Goal: Information Seeking & Learning: Check status

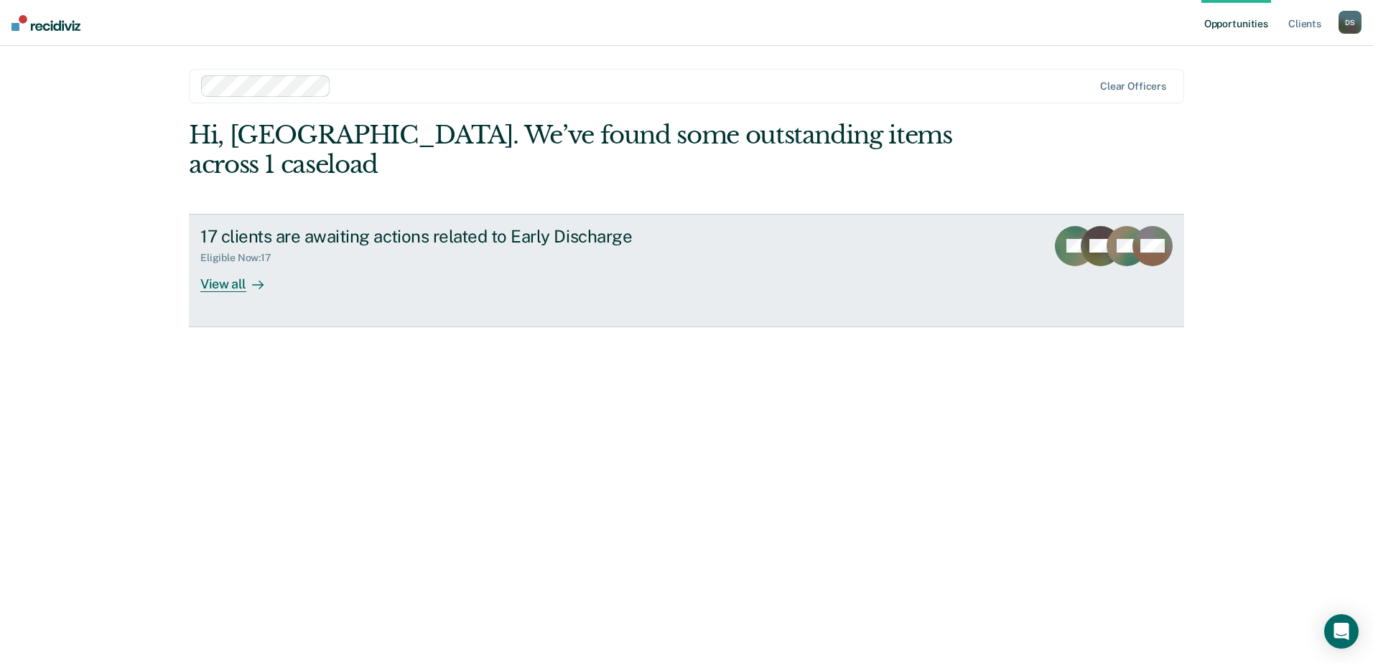
click at [214, 264] on div "View all" at bounding box center [240, 278] width 80 height 28
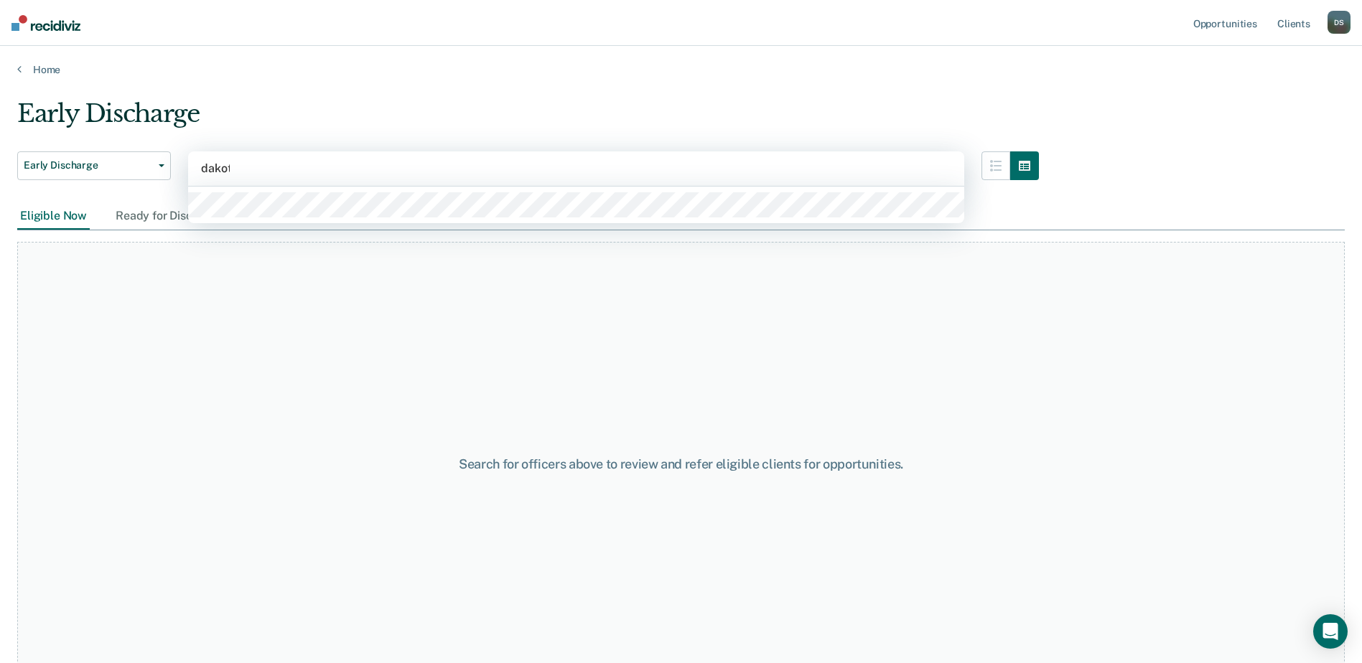
type input "dakota"
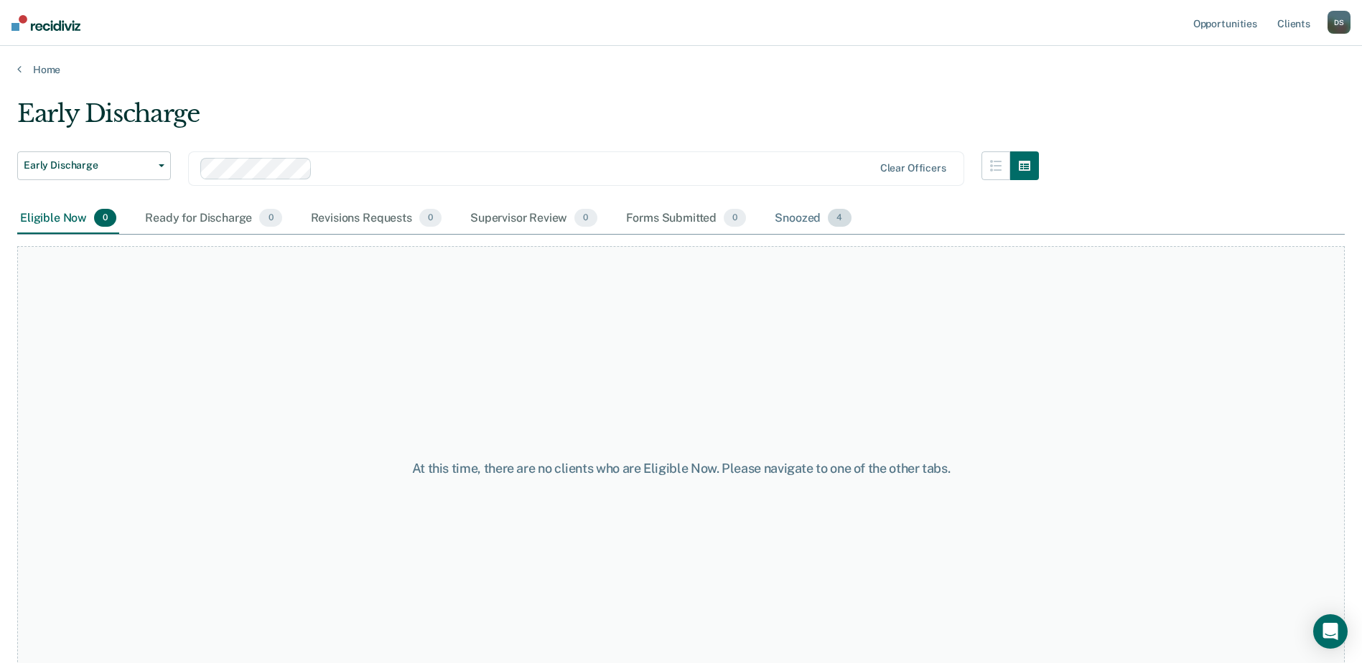
click at [821, 217] on div "Snoozed 4" at bounding box center [813, 219] width 82 height 32
